Goal: Obtain resource: Download file/media

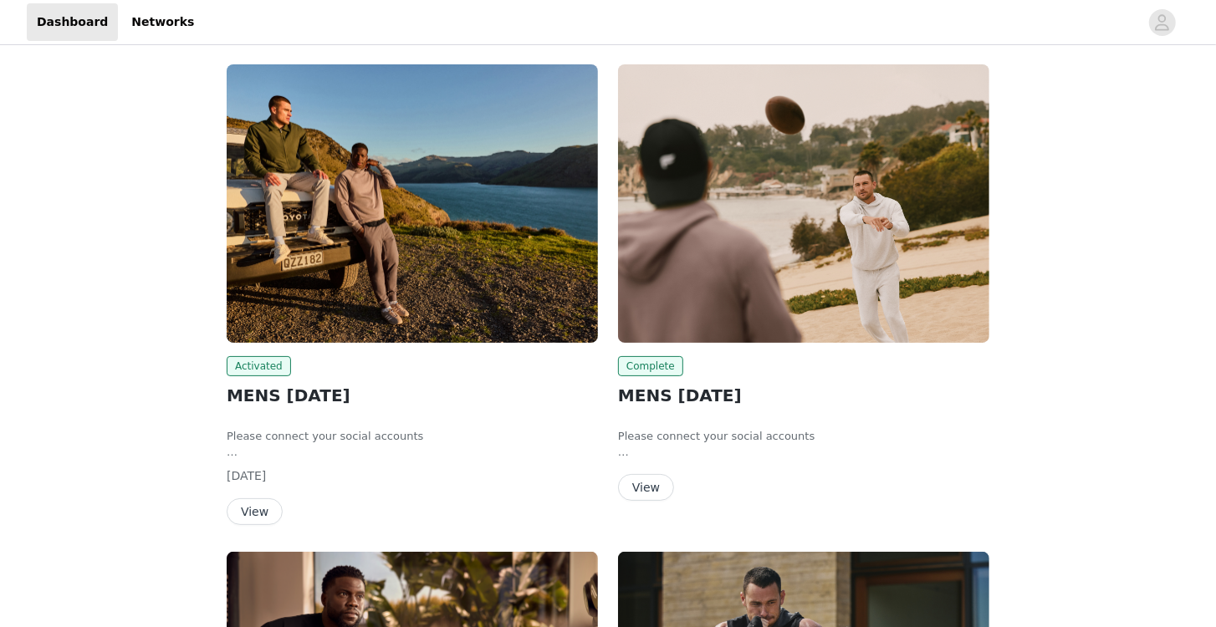
scroll to position [95, 0]
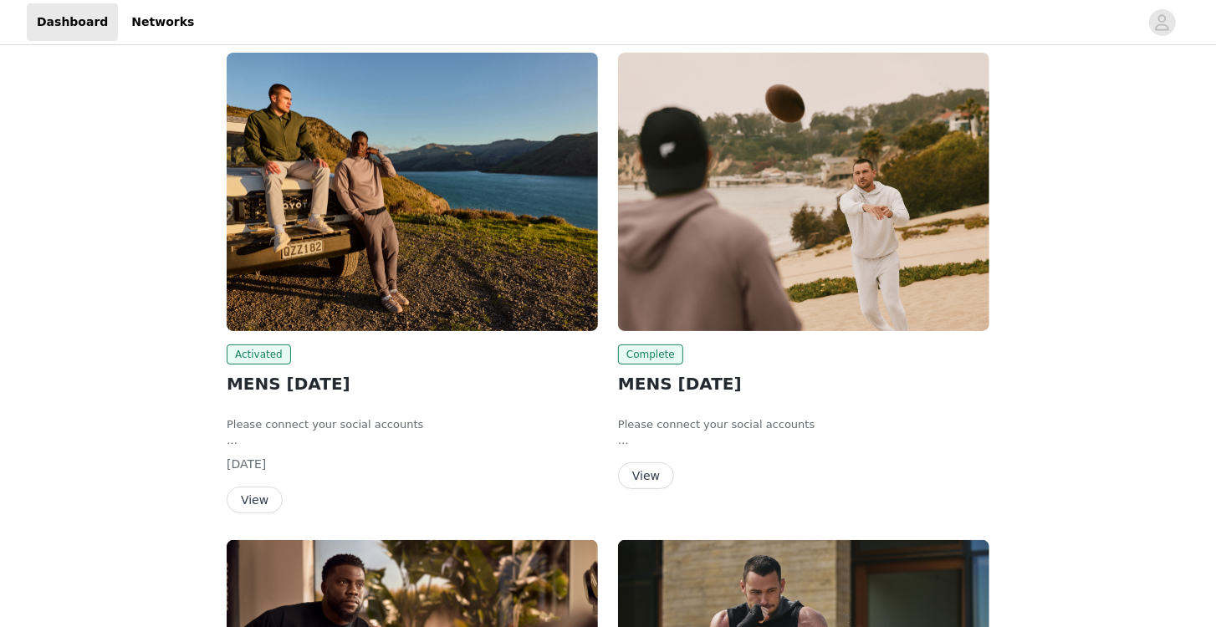
click at [256, 493] on button "View" at bounding box center [255, 500] width 56 height 27
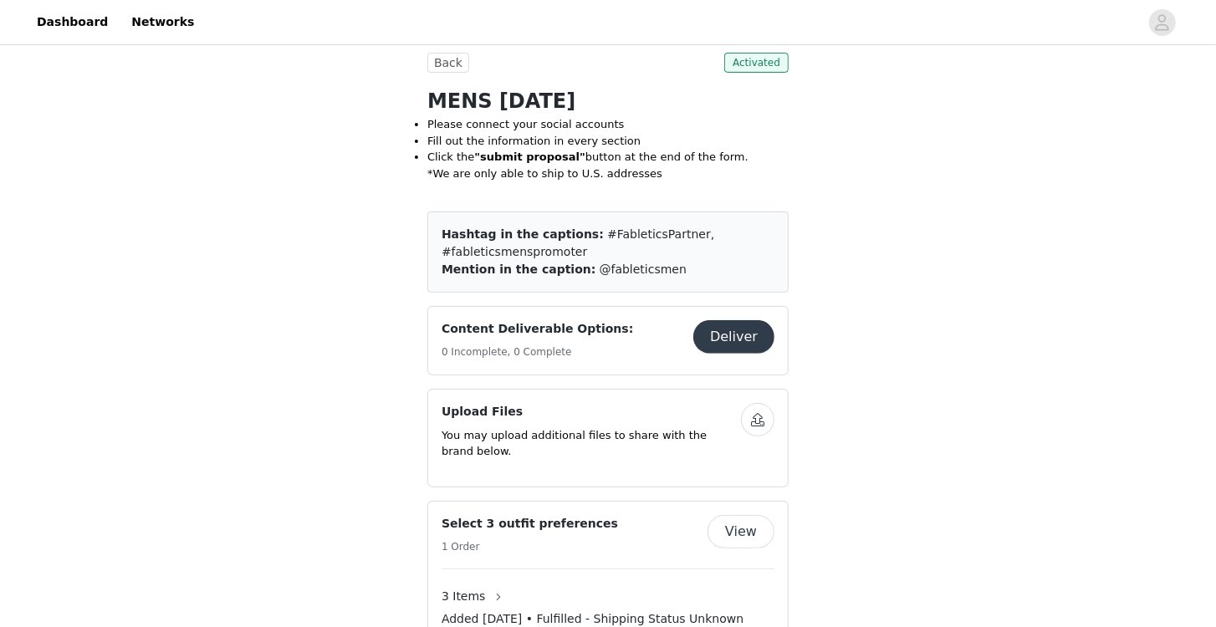
scroll to position [478, 0]
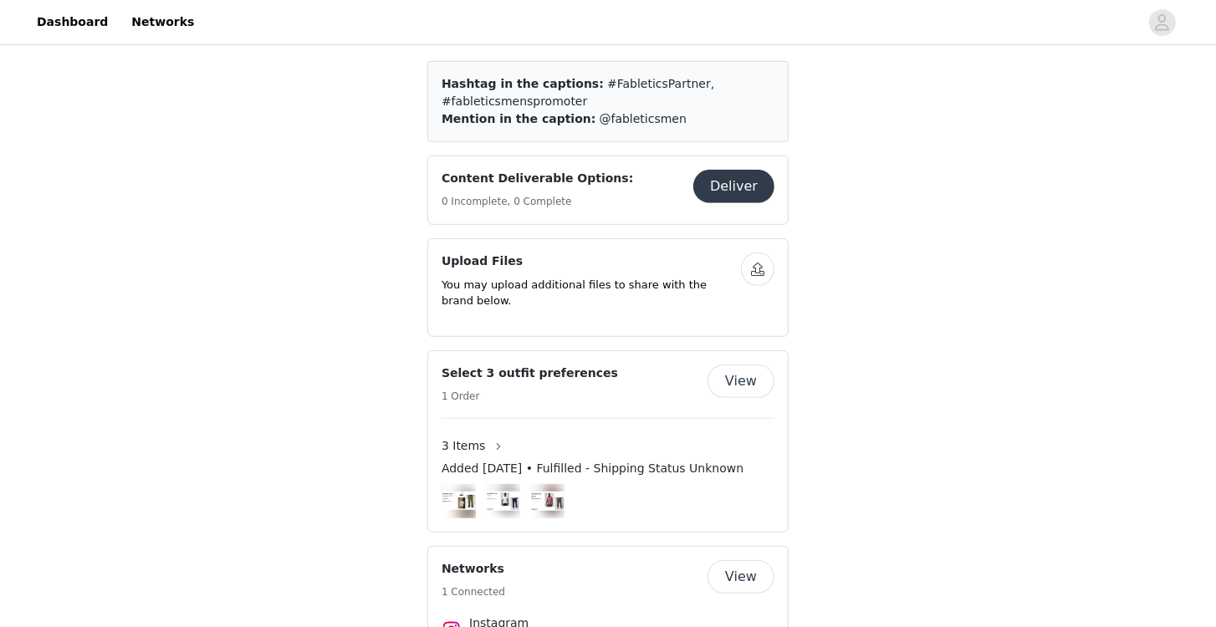
click at [737, 365] on button "View" at bounding box center [740, 381] width 67 height 33
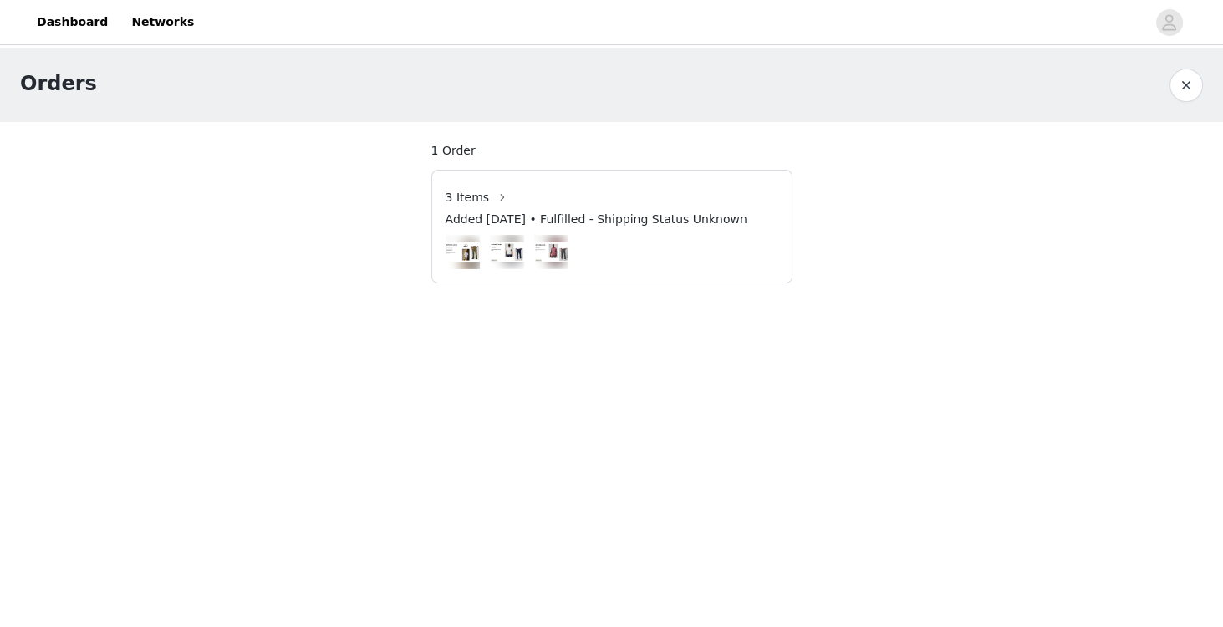
click at [453, 255] on img at bounding box center [463, 252] width 34 height 18
click at [476, 205] on span "3 Items" at bounding box center [468, 198] width 44 height 18
click at [478, 197] on span "3 Items" at bounding box center [468, 198] width 44 height 18
click at [502, 198] on button "button" at bounding box center [502, 197] width 27 height 27
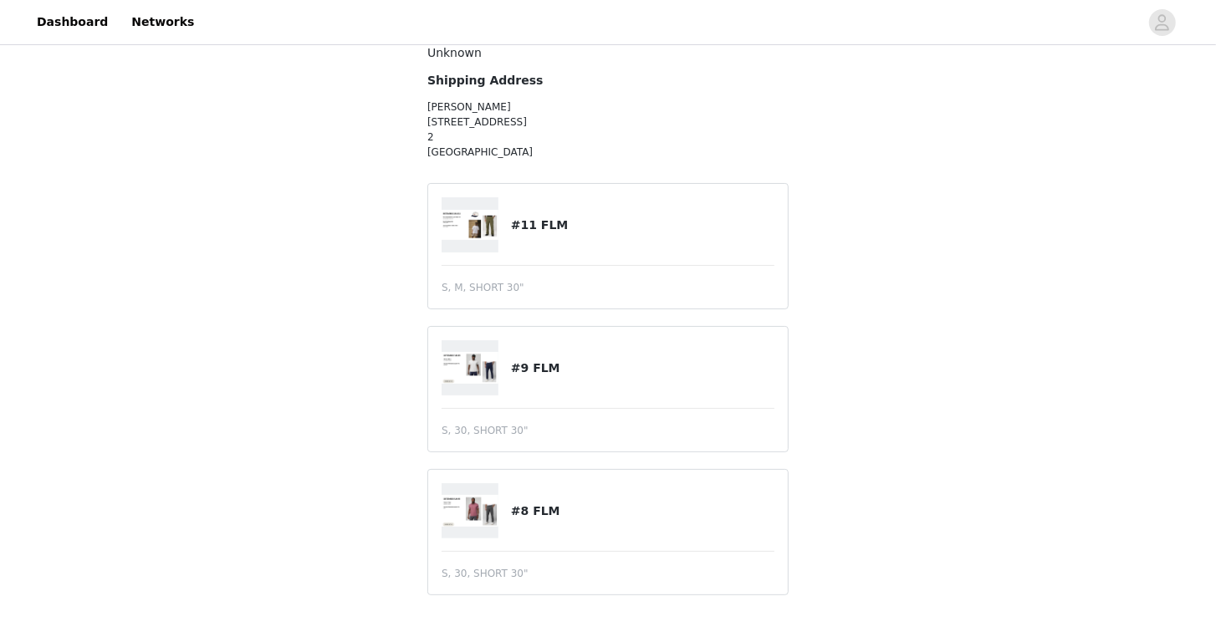
scroll to position [117, 0]
click at [486, 362] on img at bounding box center [470, 366] width 57 height 32
click at [503, 423] on span "S, 30, SHORT 30"" at bounding box center [485, 428] width 87 height 15
click at [505, 361] on div at bounding box center [476, 366] width 69 height 55
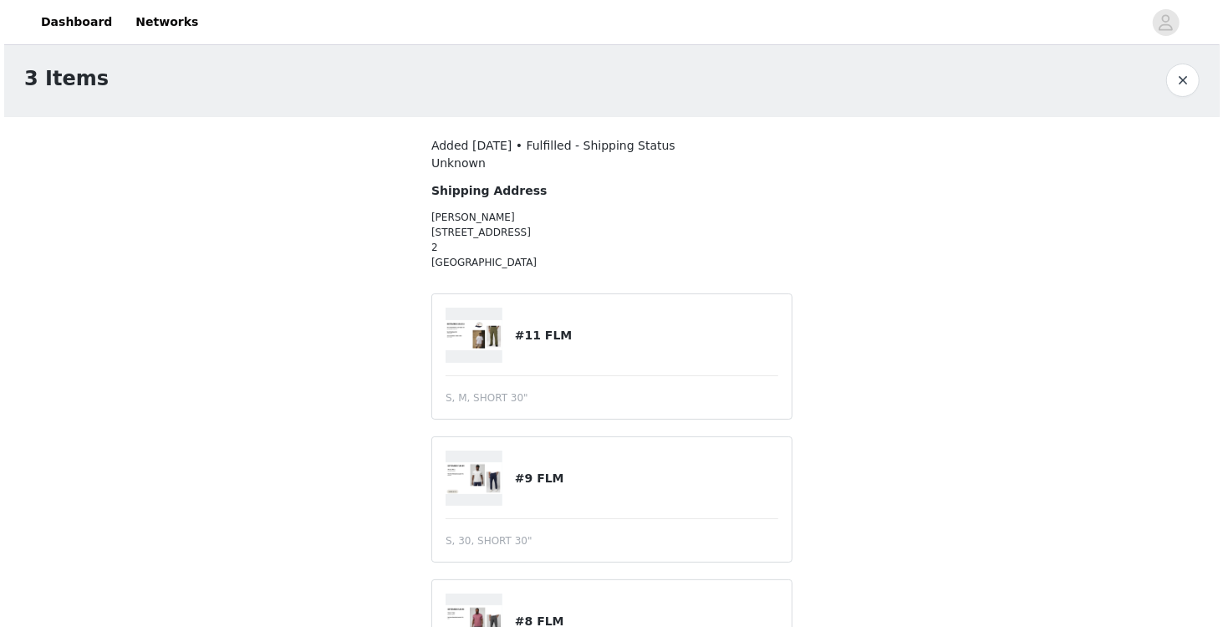
scroll to position [0, 0]
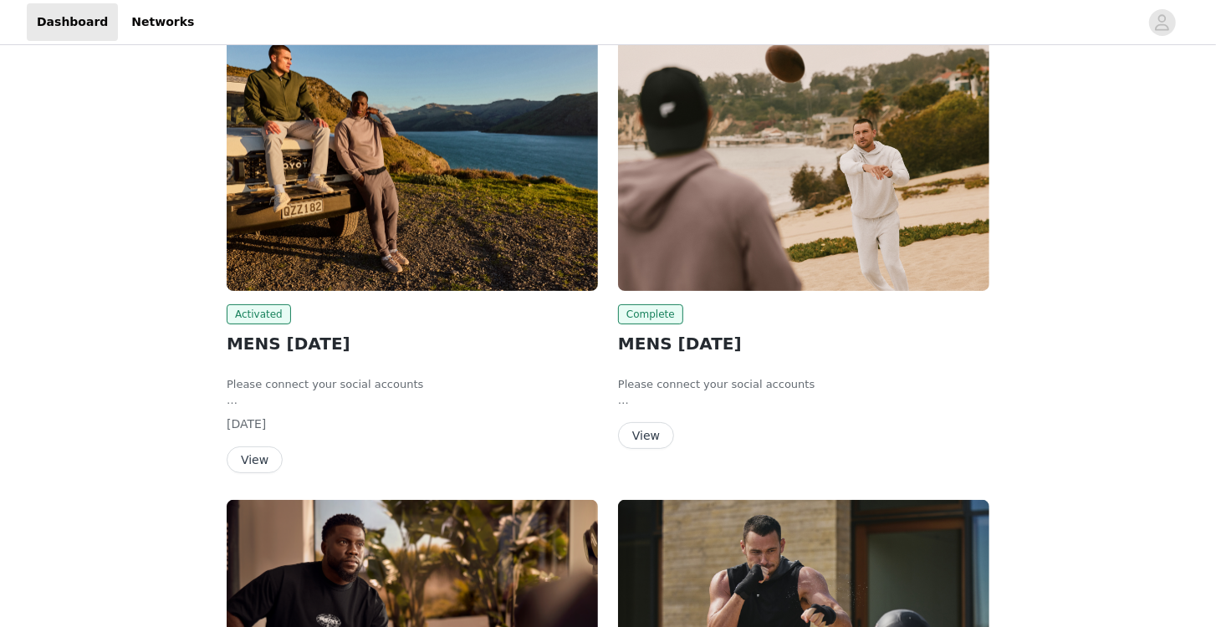
scroll to position [191, 0]
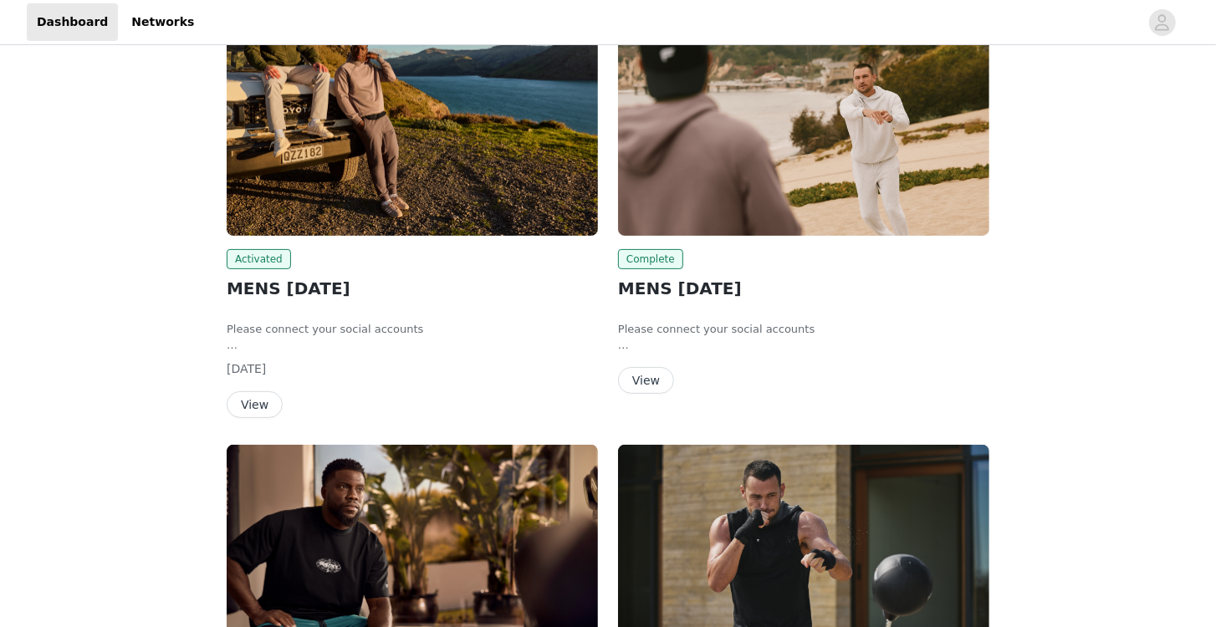
click at [365, 142] on img at bounding box center [412, 96] width 371 height 278
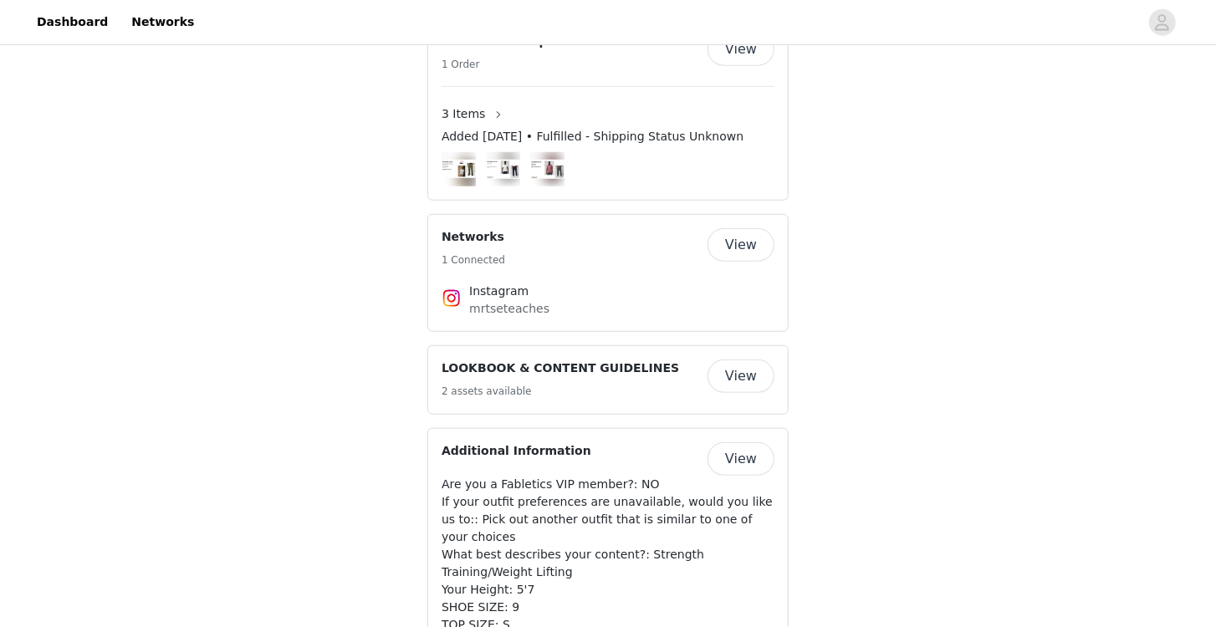
scroll to position [812, 0]
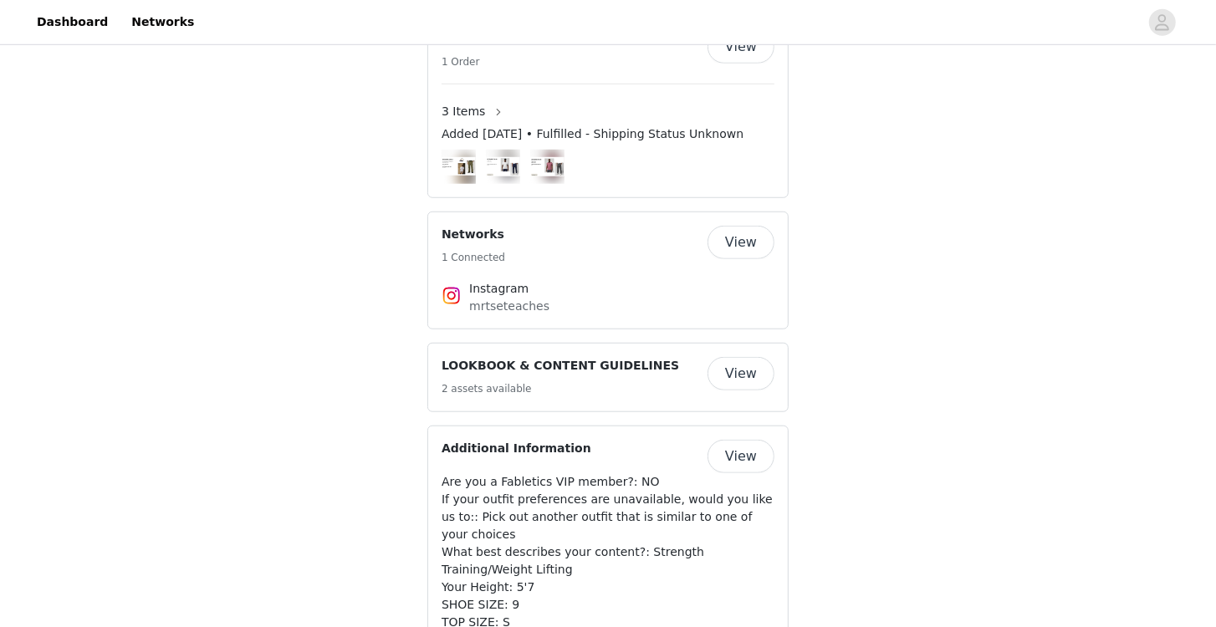
click at [734, 359] on button "View" at bounding box center [740, 373] width 67 height 33
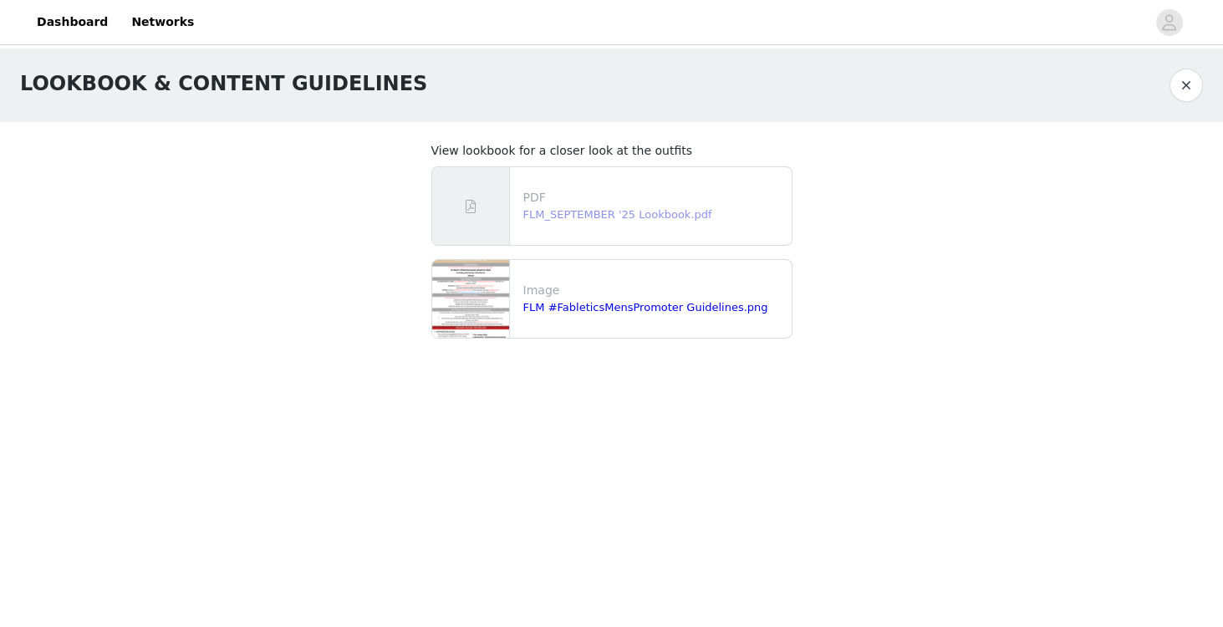
click at [562, 221] on link "FLM_SEPTEMBER '25 Lookbook.pdf" at bounding box center [617, 214] width 189 height 13
click at [593, 299] on div "FLM #FableticsMensPromoter Guidelines.png" at bounding box center [654, 307] width 262 height 17
click at [497, 311] on img at bounding box center [470, 299] width 77 height 78
click at [577, 305] on link "FLM #FableticsMensPromoter Guidelines.png" at bounding box center [645, 307] width 245 height 13
